Goal: Task Accomplishment & Management: Manage account settings

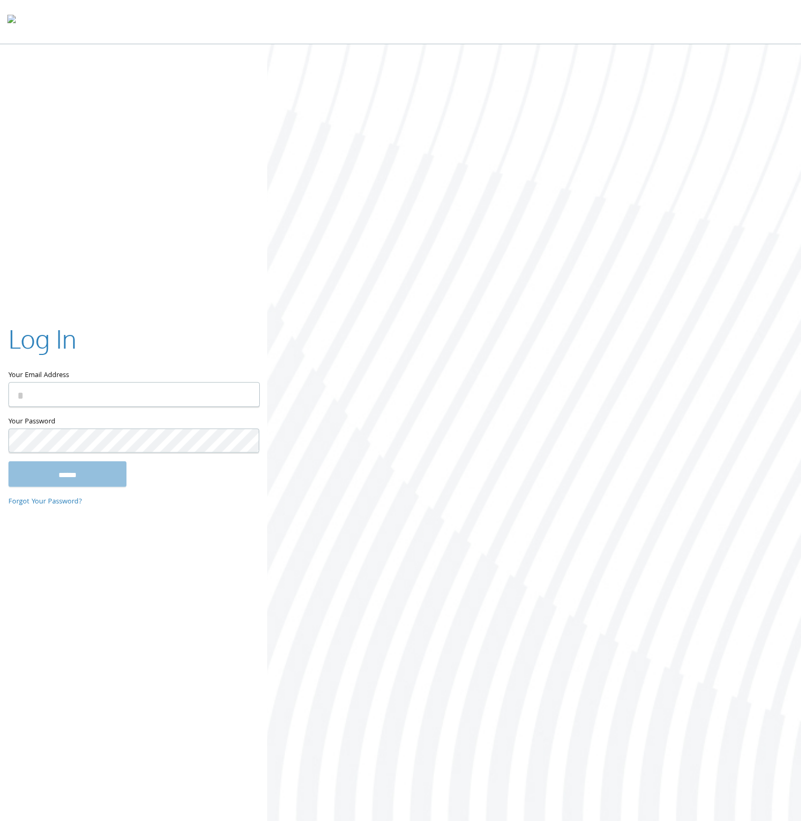
click at [171, 393] on input "Your Email Address" at bounding box center [133, 395] width 251 height 25
type input "**********"
click at [8, 462] on input "******" at bounding box center [67, 474] width 118 height 25
click at [96, 469] on input "******" at bounding box center [67, 474] width 118 height 25
